Goal: Navigation & Orientation: Find specific page/section

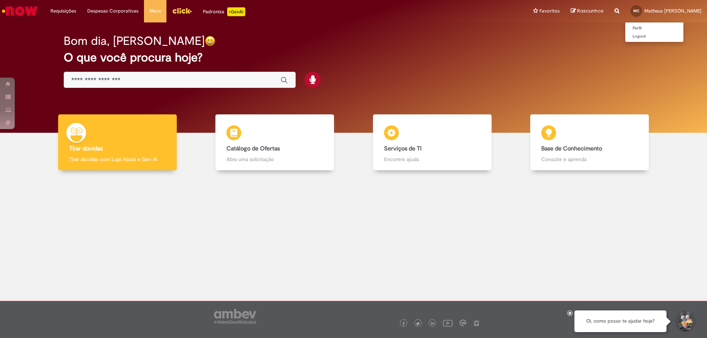
click at [659, 18] on link "MC Matheus Francisco Chila" at bounding box center [666, 11] width 82 height 22
click at [643, 30] on link "Perfil" at bounding box center [654, 28] width 58 height 8
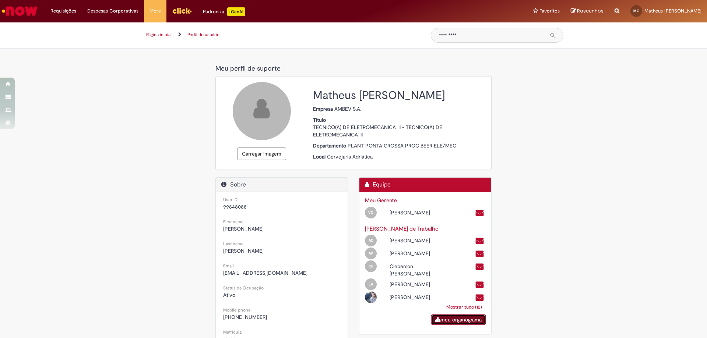
click at [466, 325] on link "meu organograma" at bounding box center [458, 320] width 54 height 10
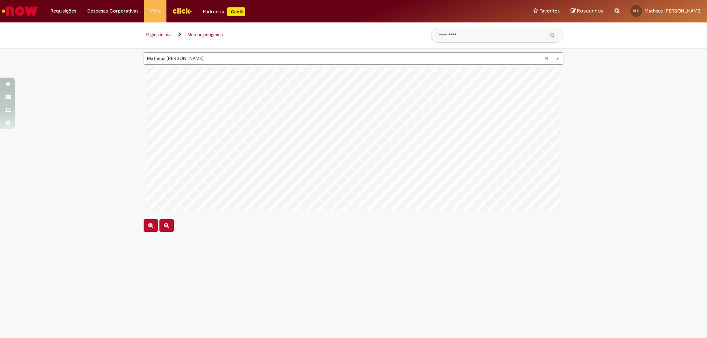
scroll to position [0, 469]
click at [651, 92] on div "**********" at bounding box center [353, 142] width 707 height 180
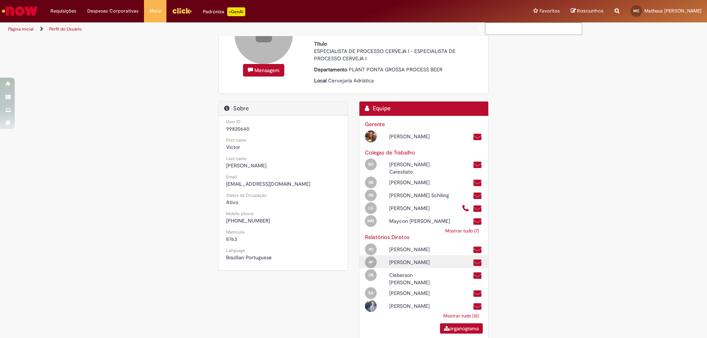
scroll to position [72, 0]
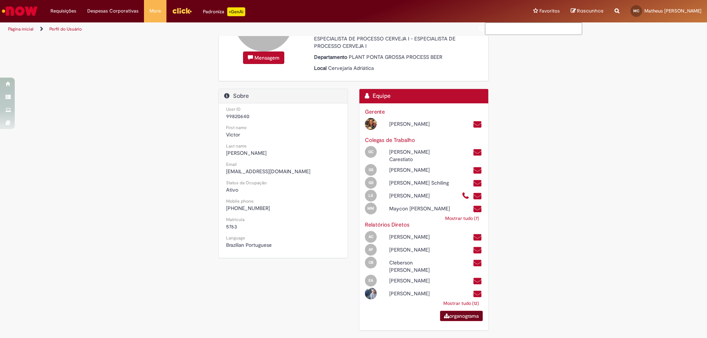
click at [467, 317] on link "organograma" at bounding box center [461, 316] width 43 height 10
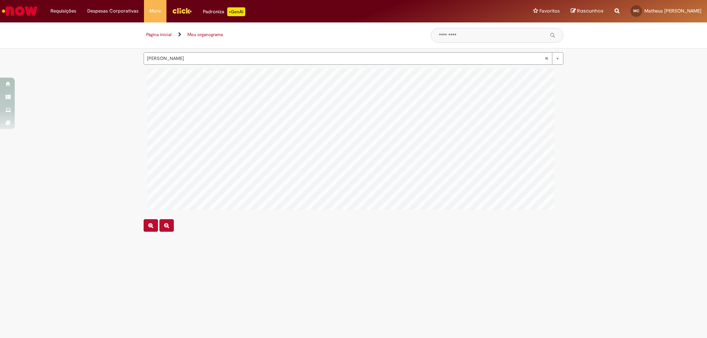
scroll to position [0, 314]
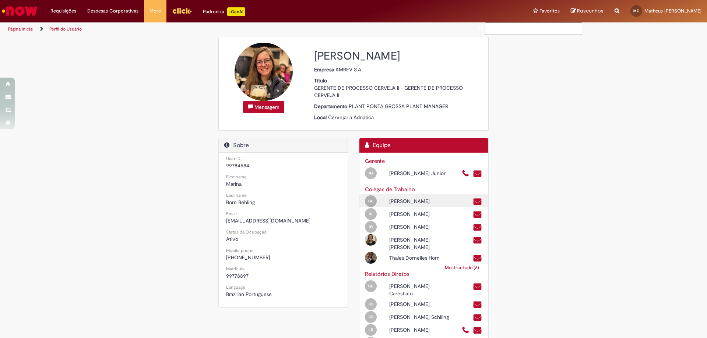
click at [412, 205] on div "[PERSON_NAME]" at bounding box center [420, 201] width 73 height 7
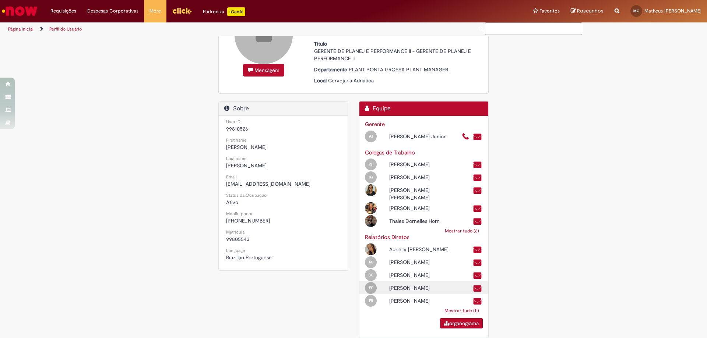
scroll to position [60, 0]
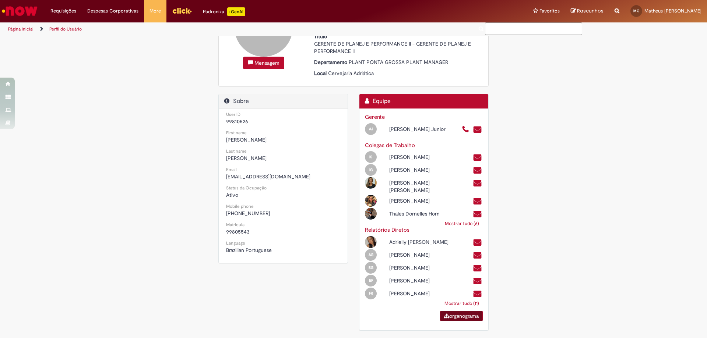
click at [457, 318] on link "organograma" at bounding box center [461, 316] width 43 height 10
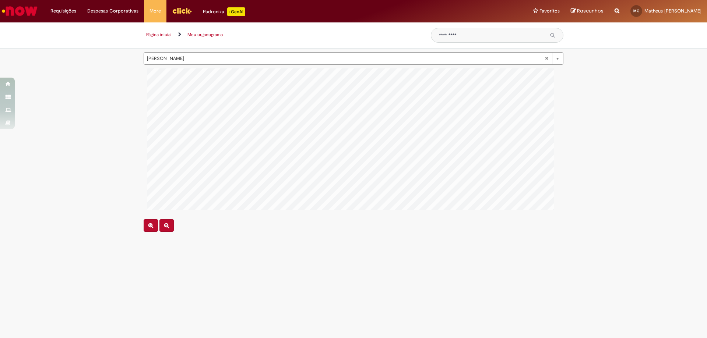
scroll to position [187, 0]
click at [269, 11] on div "Pular para o conteúdo da página Requisições Exibir Todas as Solicitações Requis…" at bounding box center [353, 169] width 707 height 338
click at [292, 32] on div "Pular para o conteúdo da página Requisições Exibir Todas as Solicitações Requis…" at bounding box center [353, 169] width 707 height 338
click at [303, 36] on div "Pular para o conteúdo da página Requisições Exibir Todas as Solicitações Requis…" at bounding box center [353, 169] width 707 height 338
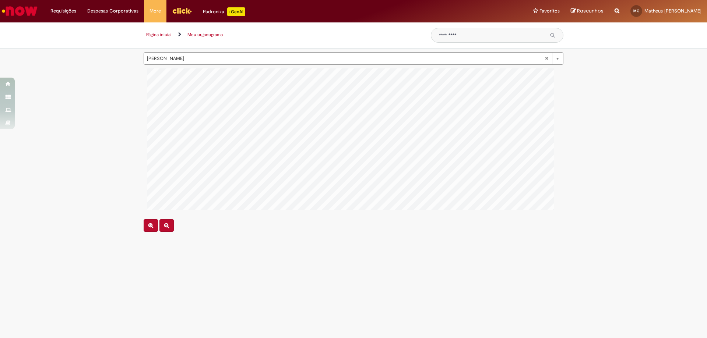
scroll to position [401, 18]
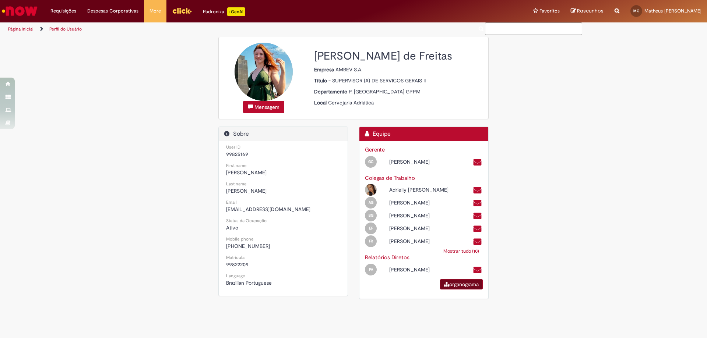
click at [452, 290] on link "organograma" at bounding box center [461, 284] width 43 height 10
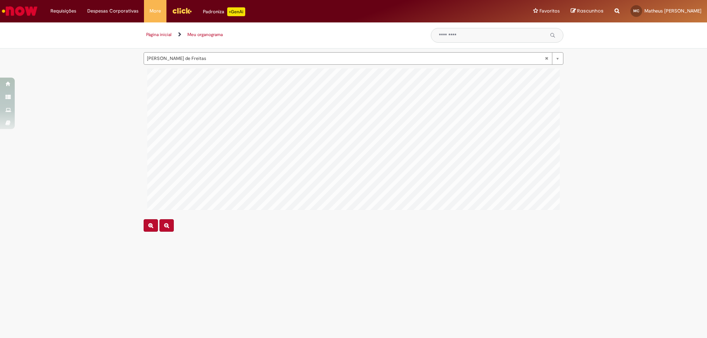
scroll to position [1, 6]
click at [198, 37] on link "Meu organograma" at bounding box center [204, 35] width 35 height 6
click at [201, 36] on link "Meu organograma" at bounding box center [204, 35] width 35 height 6
click at [162, 33] on link "Página inicial" at bounding box center [158, 35] width 25 height 6
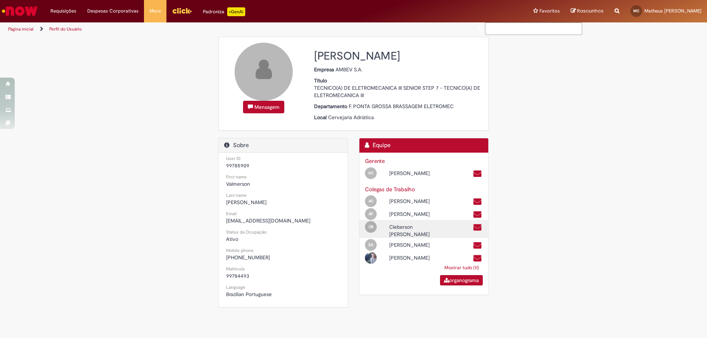
click at [434, 238] on div "Cleberson [PERSON_NAME]" at bounding box center [420, 230] width 73 height 15
